Goal: Check status

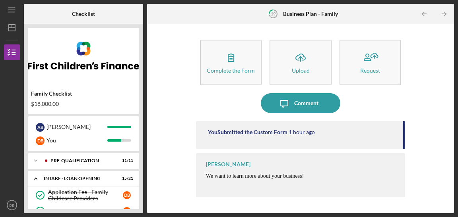
scroll to position [139, 0]
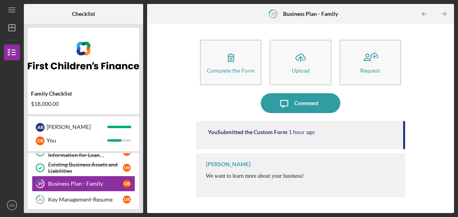
click at [54, 30] on div "Family Checklist $18,000.00" at bounding box center [83, 71] width 111 height 87
drag, startPoint x: 0, startPoint y: 0, endPoint x: 54, endPoint y: 30, distance: 61.6
click at [54, 30] on div "Family Checklist $18,000.00" at bounding box center [83, 71] width 111 height 87
